Goal: Information Seeking & Learning: Learn about a topic

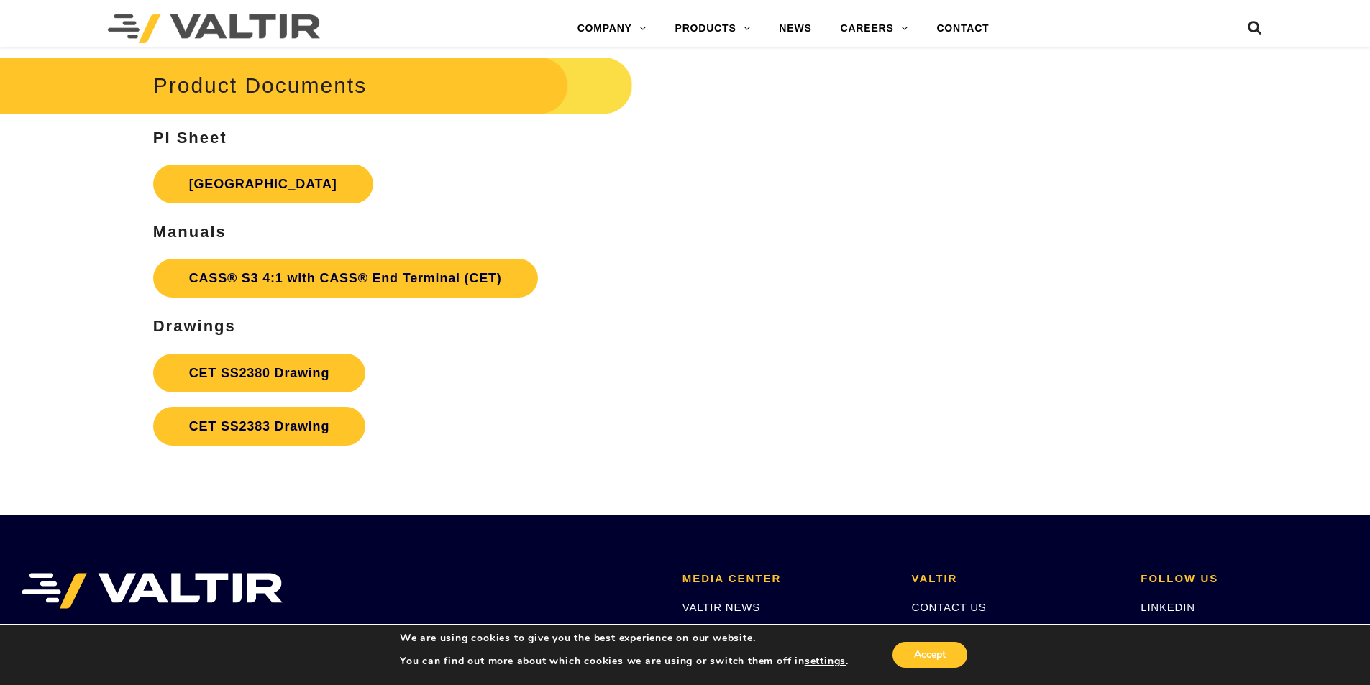
scroll to position [4817, 0]
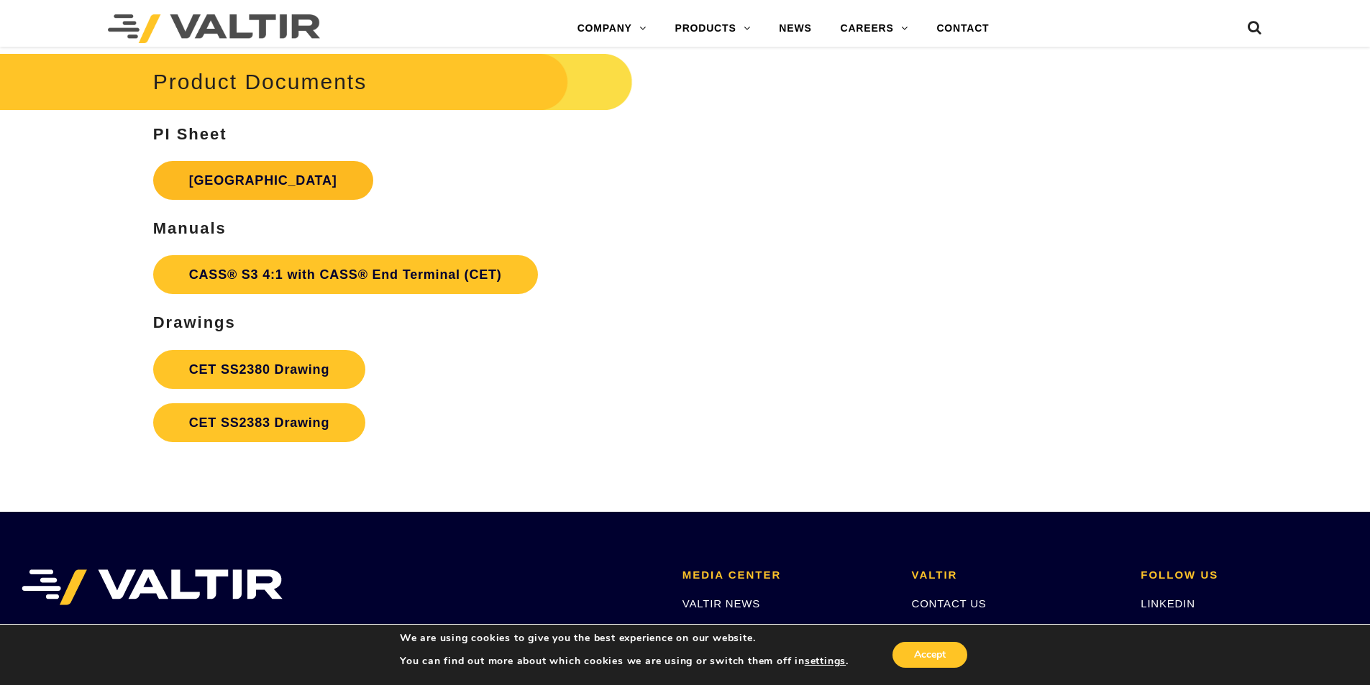
click at [273, 178] on link "[GEOGRAPHIC_DATA]" at bounding box center [263, 180] width 220 height 39
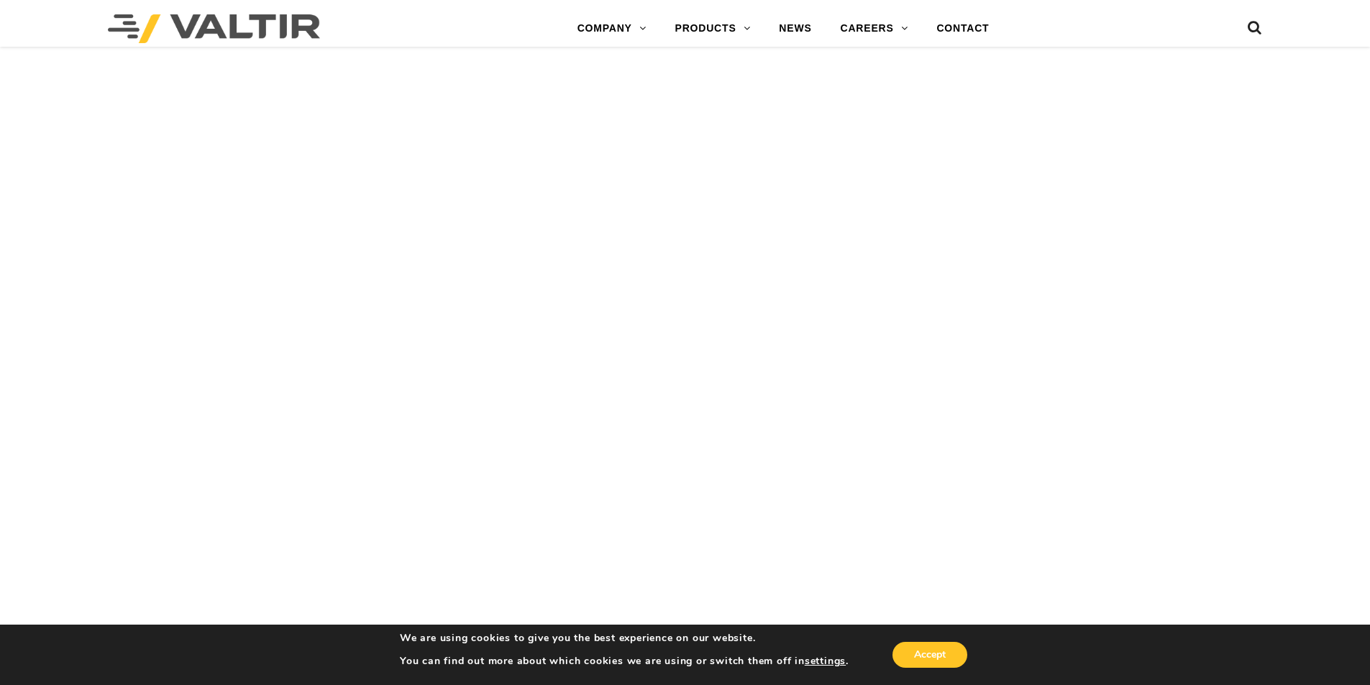
scroll to position [2373, 0]
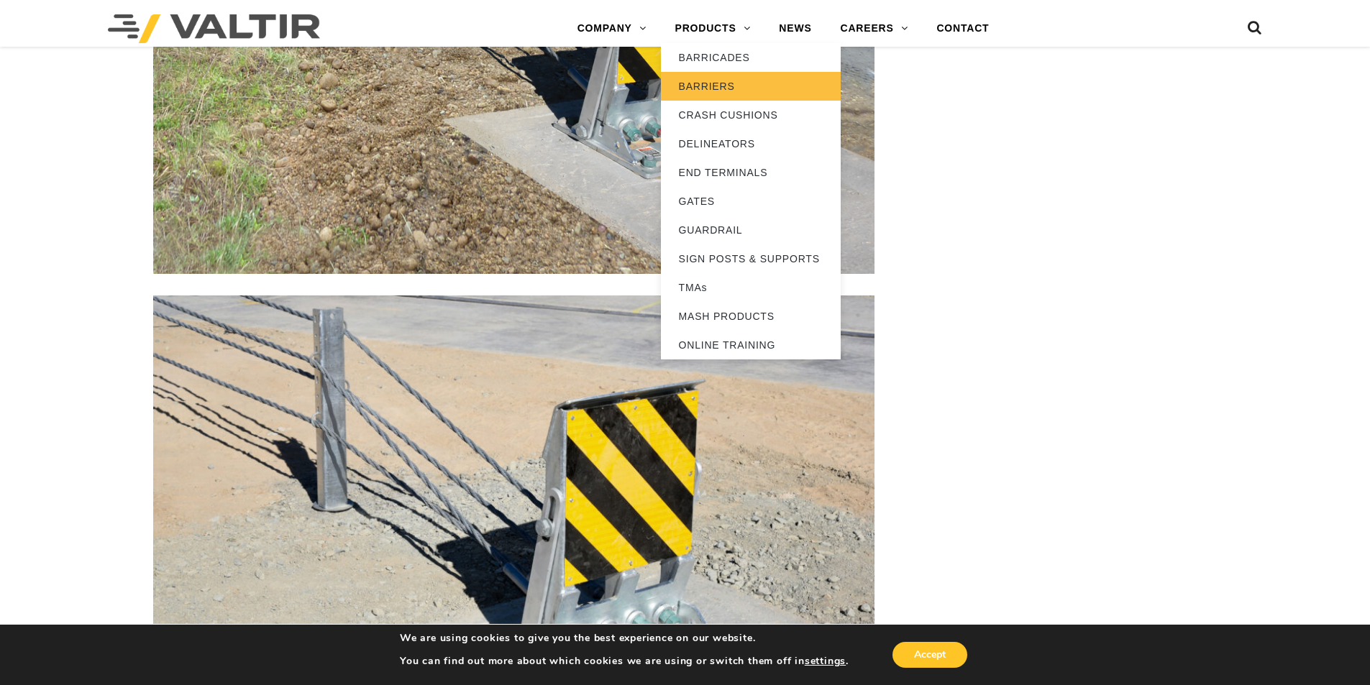
click at [692, 92] on link "BARRIERS" at bounding box center [751, 86] width 180 height 29
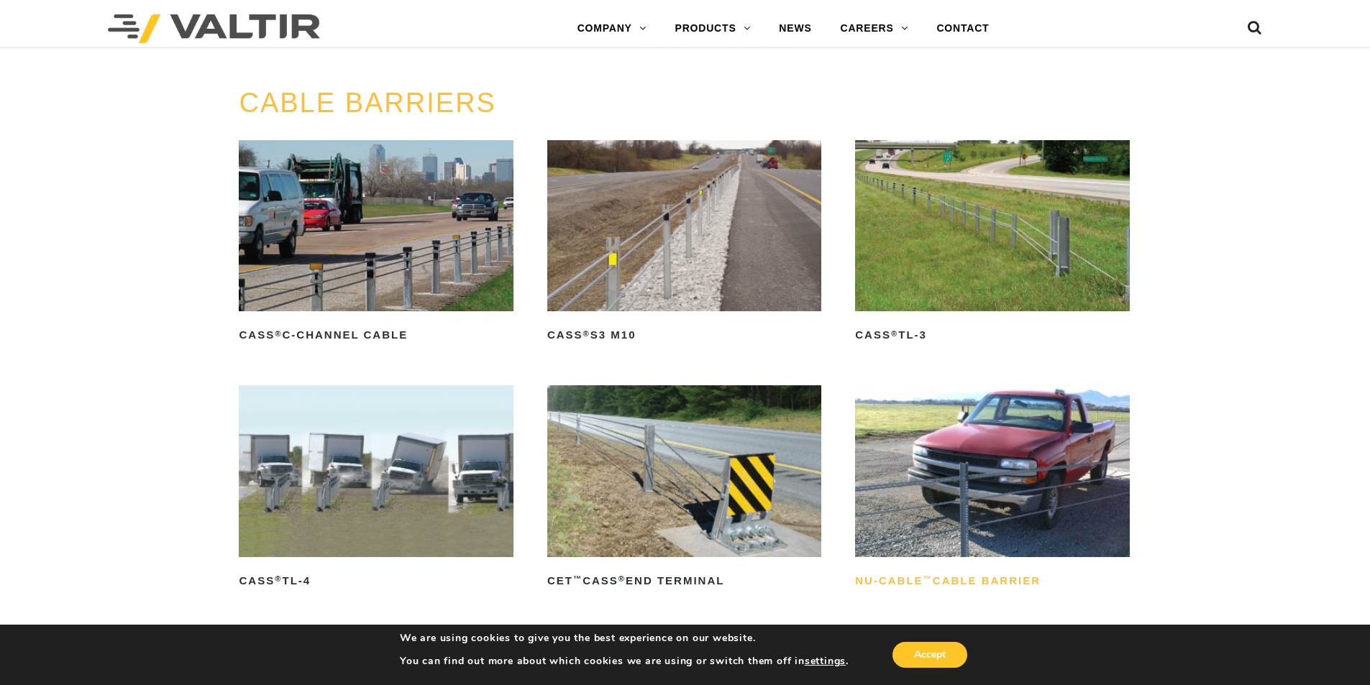
scroll to position [647, 0]
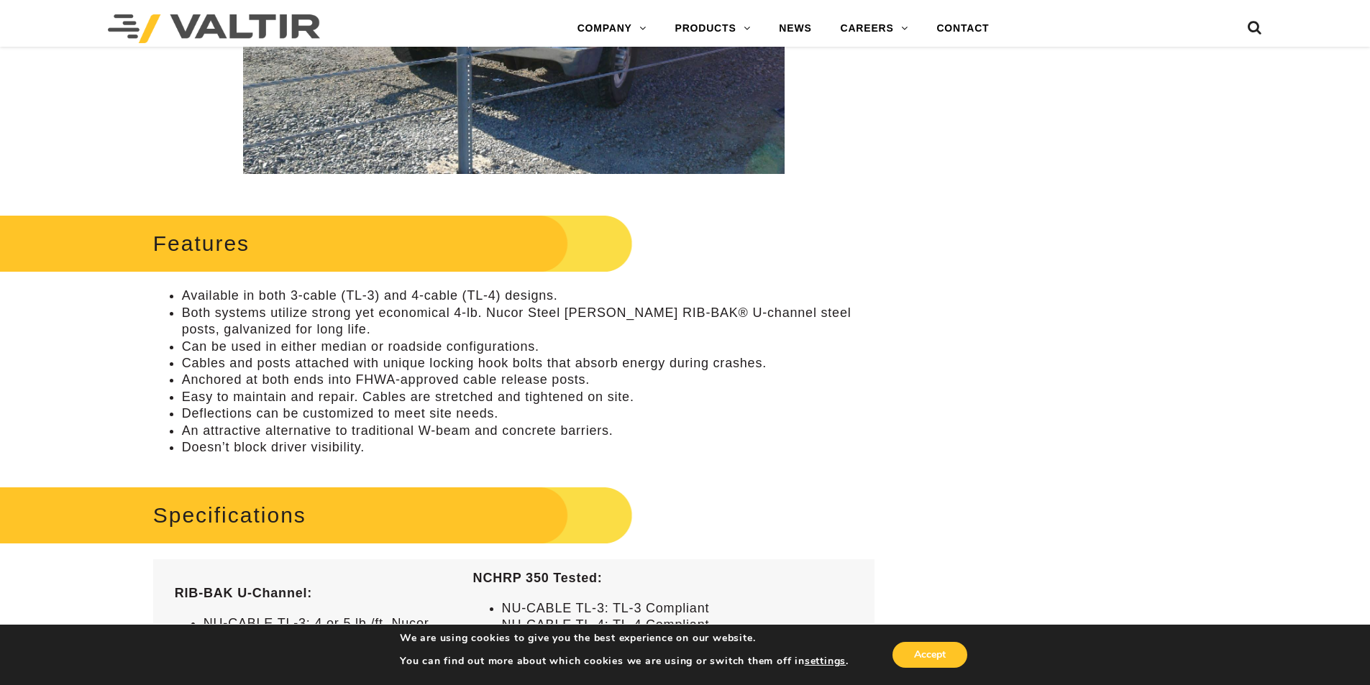
scroll to position [575, 0]
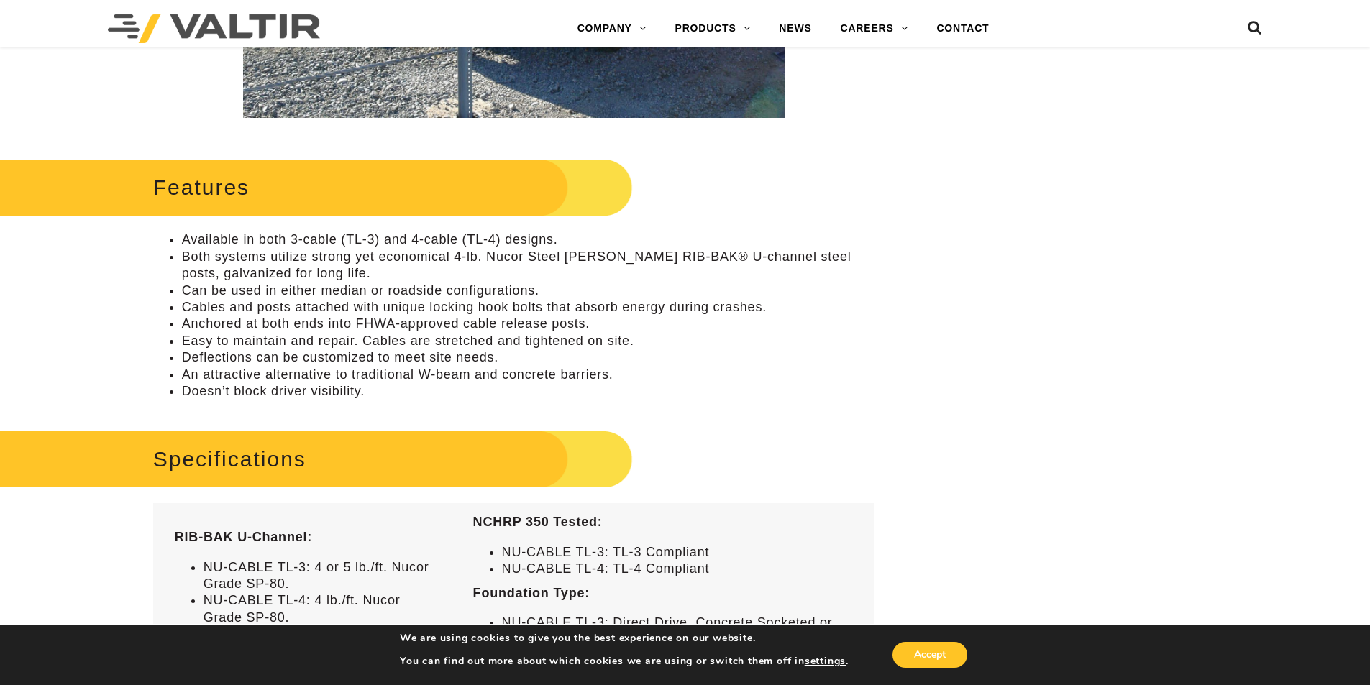
click at [572, 258] on li "Both systems utilize strong yet economical 4-lb. Nucor Steel Marion RIB-BAK® U-…" at bounding box center [528, 266] width 692 height 34
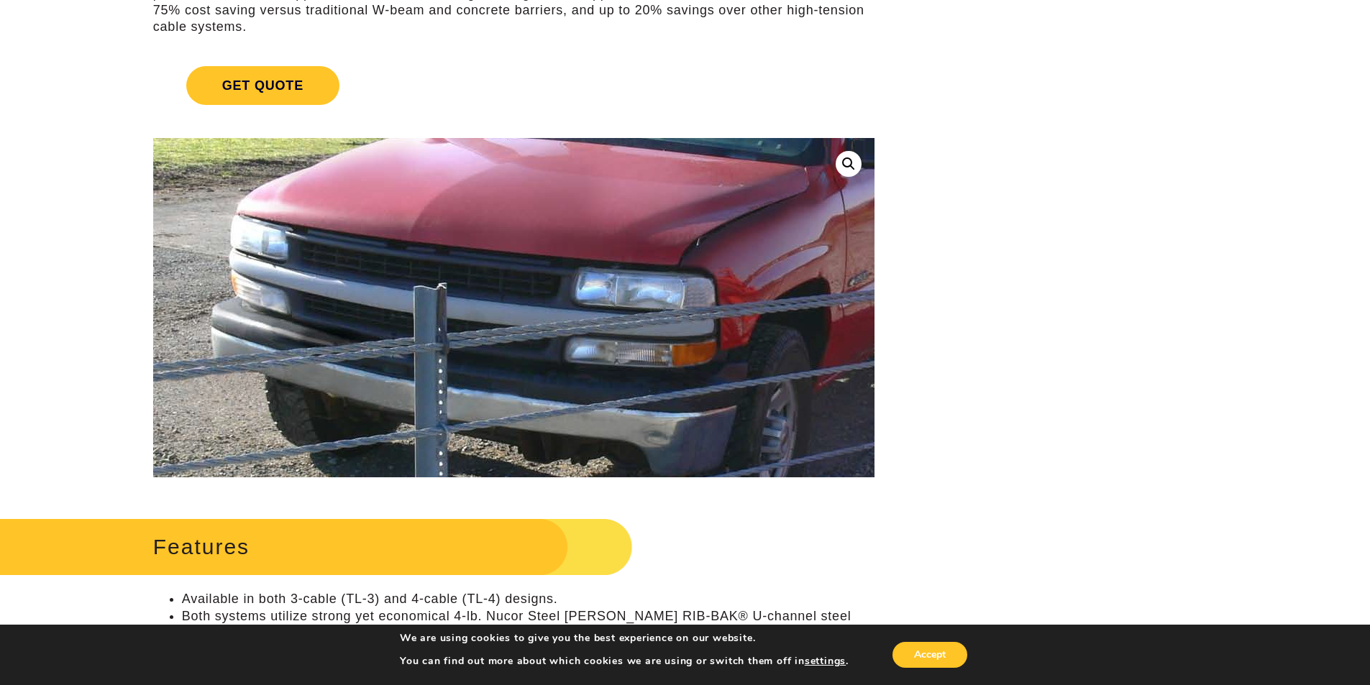
scroll to position [0, 0]
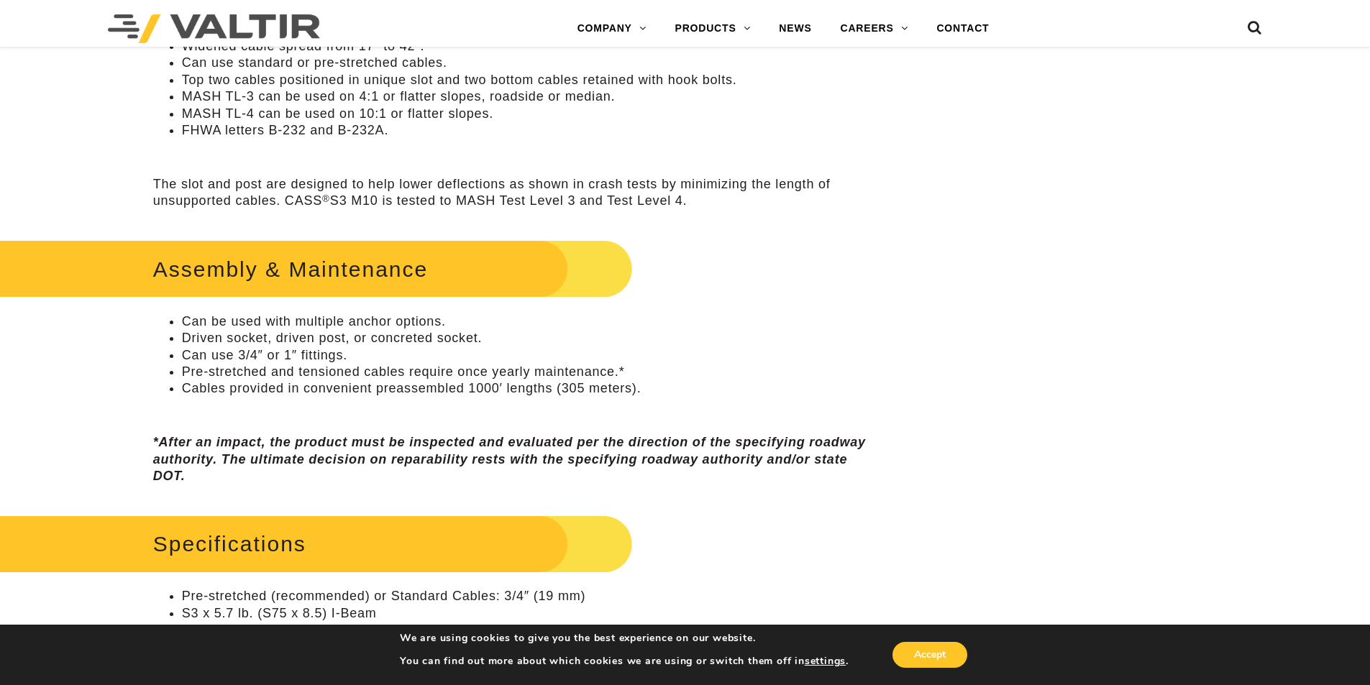
scroll to position [791, 0]
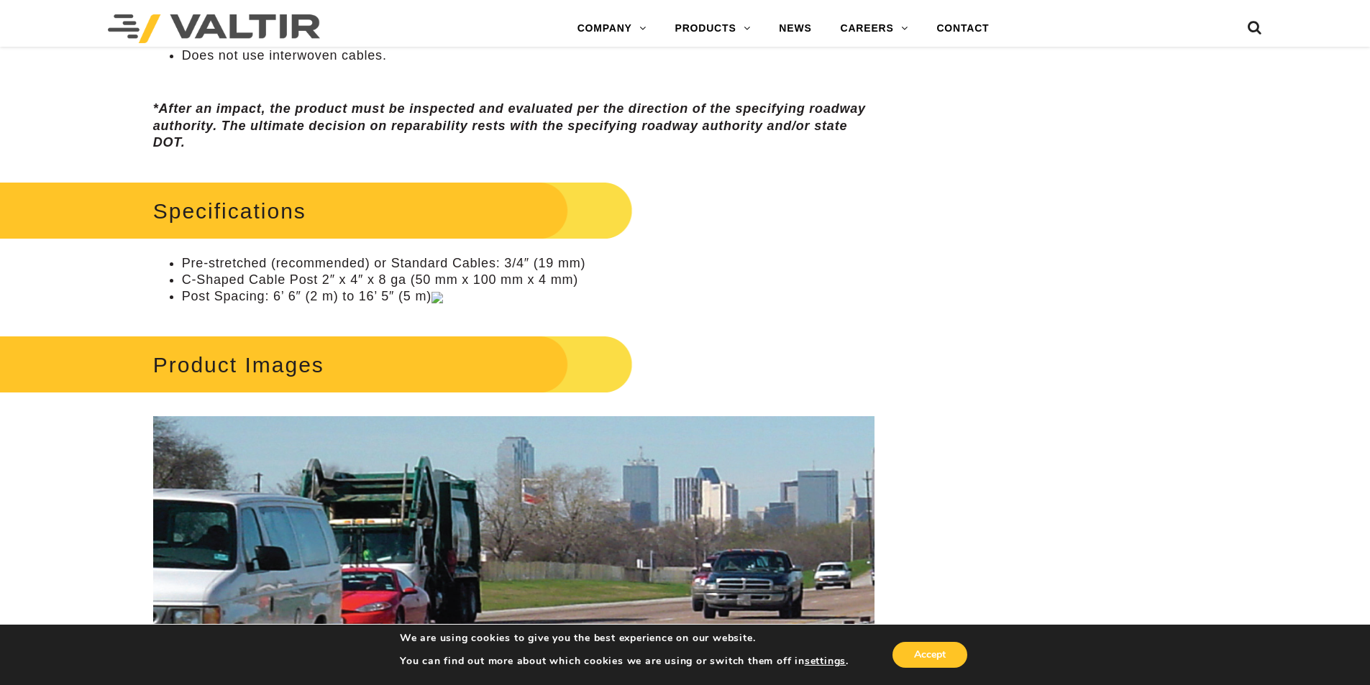
scroll to position [1079, 0]
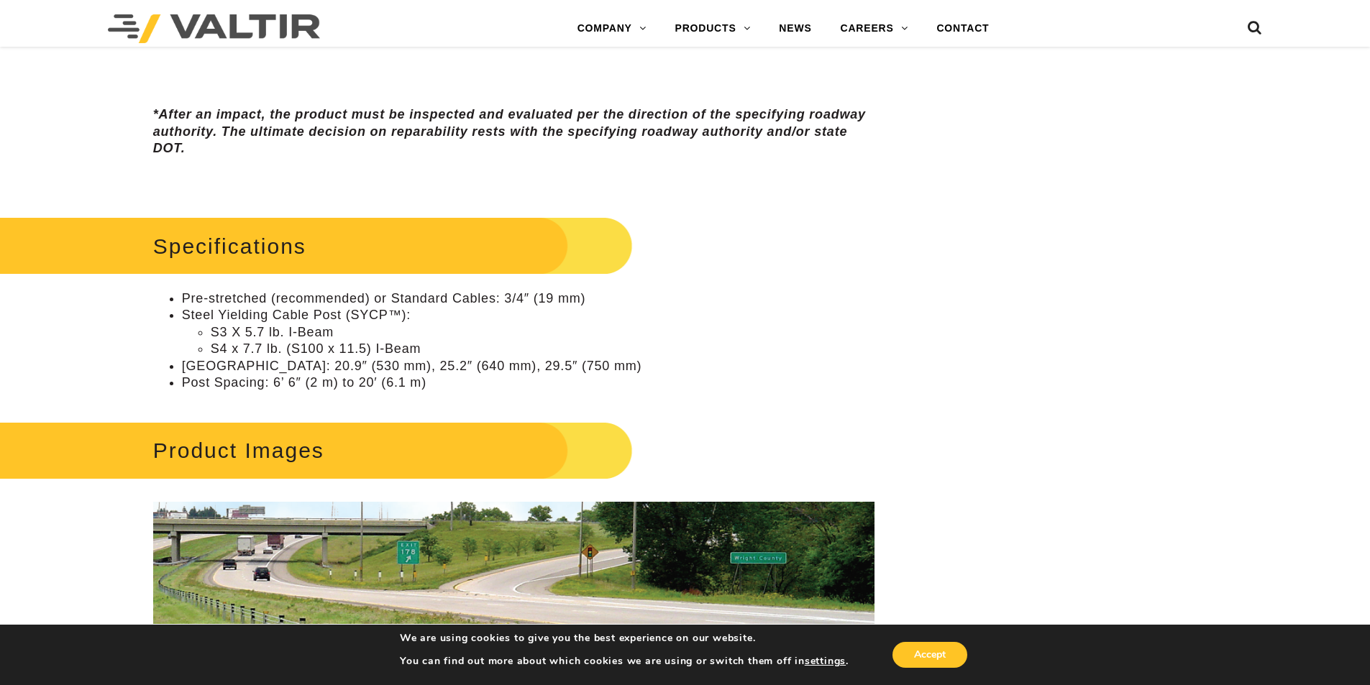
scroll to position [1150, 0]
